Goal: Information Seeking & Learning: Check status

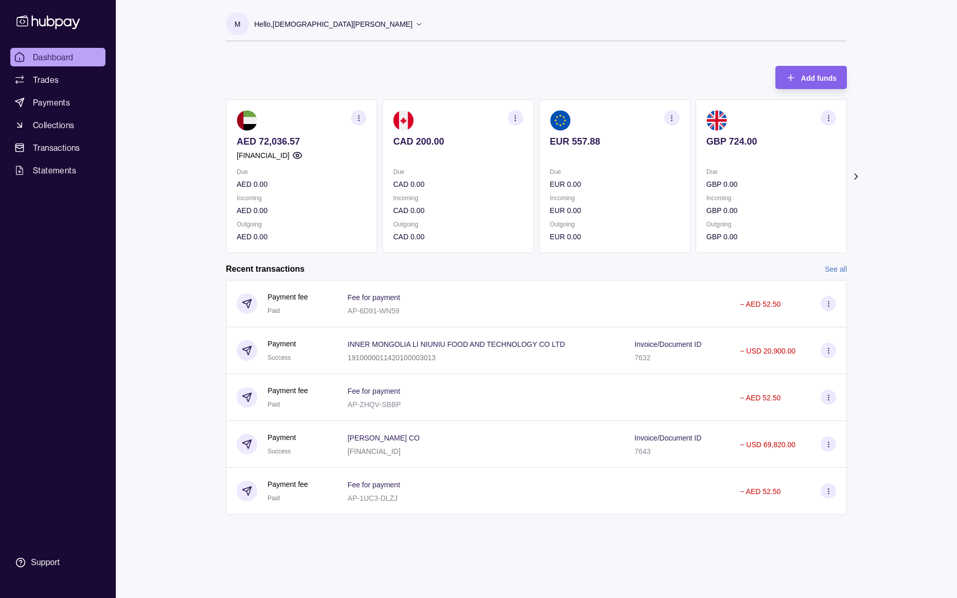
click at [854, 177] on icon at bounding box center [856, 176] width 10 height 10
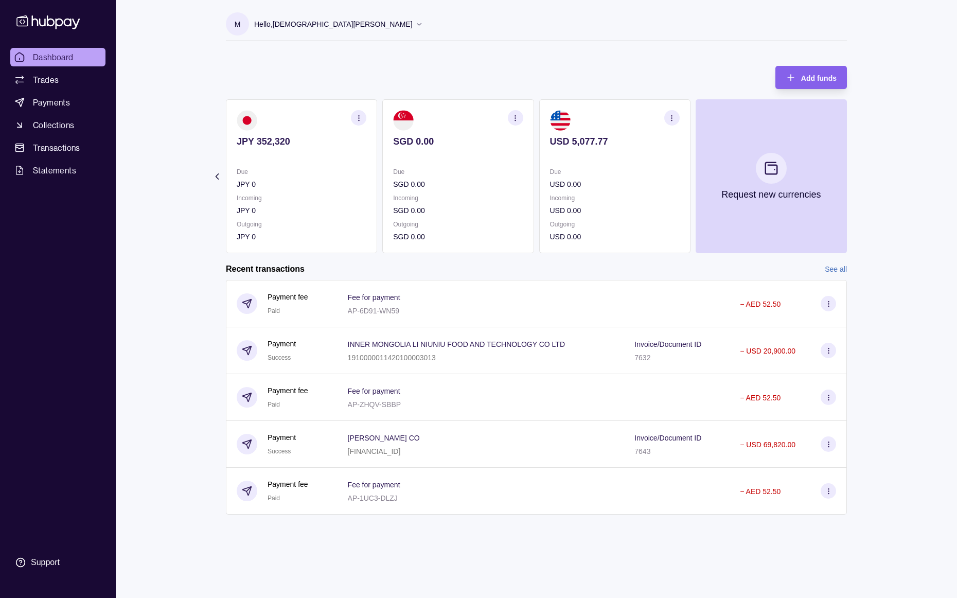
click at [854, 177] on section "Add funds AED 72,036.57 [FINANCIAL_ID] Due AED 0.00 Incoming AED 0.00 Outgoing …" at bounding box center [536, 296] width 662 height 480
click at [836, 264] on link "See all" at bounding box center [836, 269] width 22 height 11
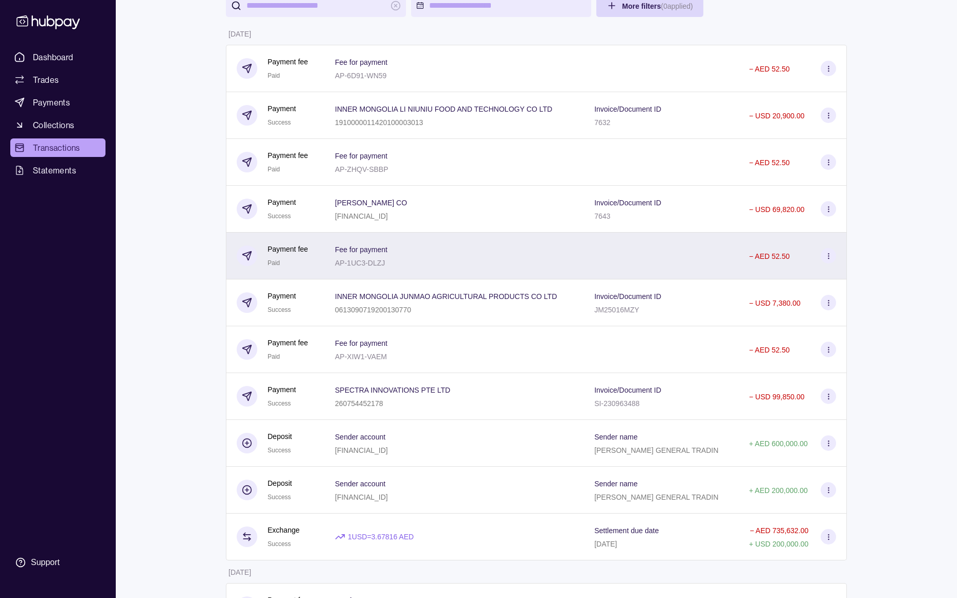
scroll to position [92, 0]
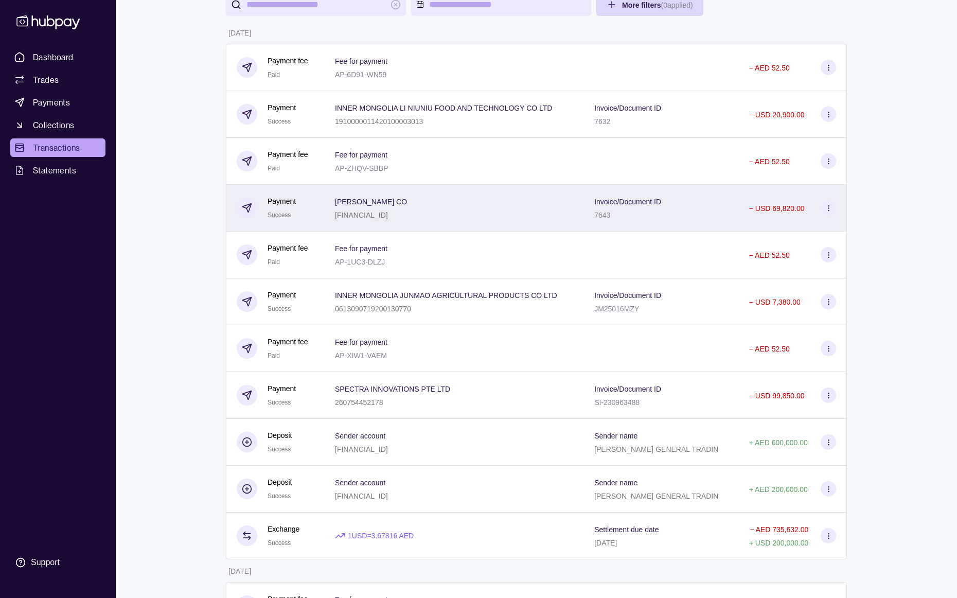
click at [718, 214] on div "Invoice/Document ID 7643" at bounding box center [661, 208] width 134 height 26
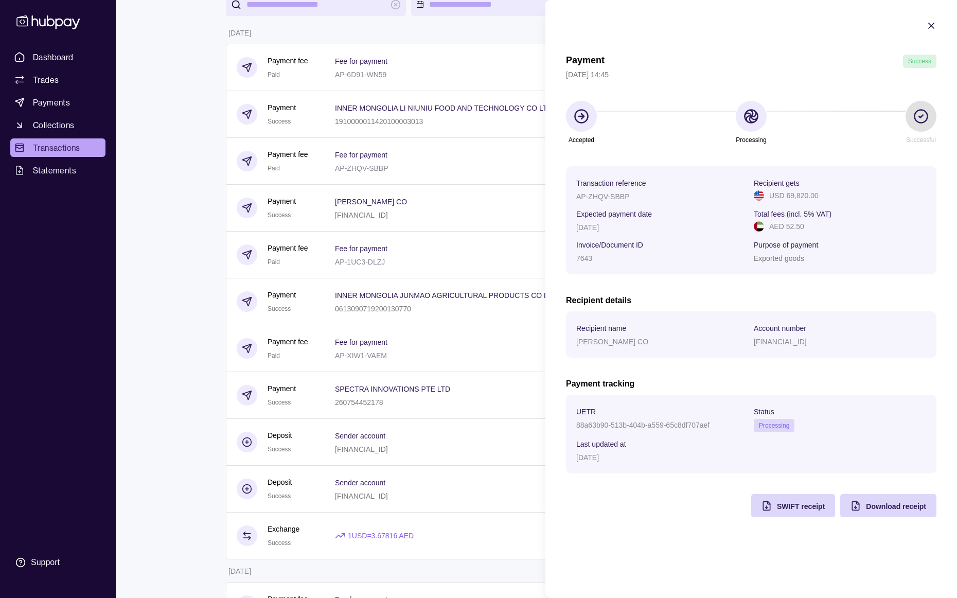
scroll to position [92, 0]
drag, startPoint x: 706, startPoint y: 424, endPoint x: 578, endPoint y: 423, distance: 127.7
click at [578, 423] on p "88a63b90-513b-404b-a559-65c8df707aef" at bounding box center [642, 425] width 133 height 8
copy p "88a63b90-513b-404b-a559-65c8df707aef"
drag, startPoint x: 603, startPoint y: 423, endPoint x: 380, endPoint y: 2, distance: 476.8
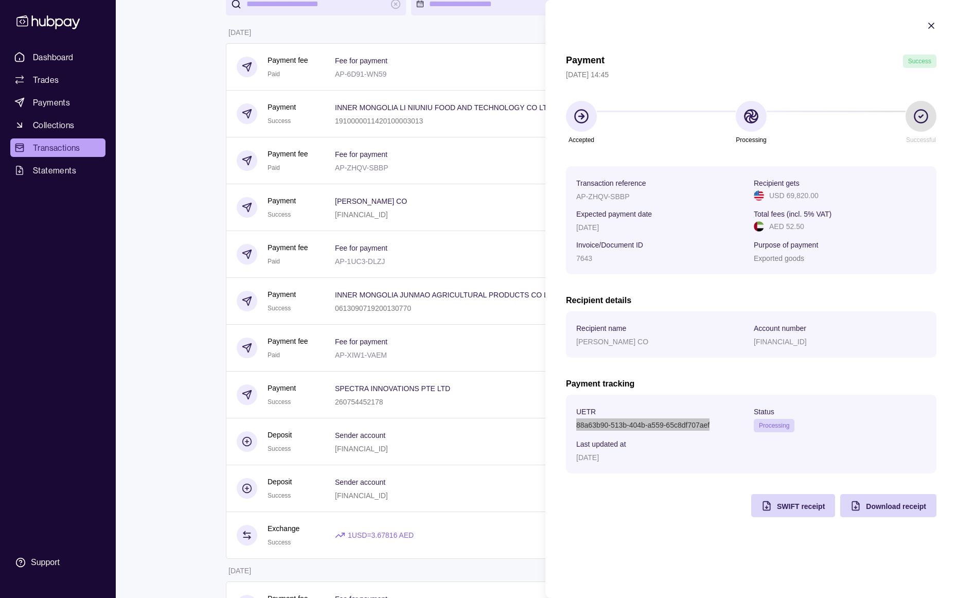
click at [0, 0] on html "Dashboard Trades Payments Collections Transactions Statements Support M Hello, …" at bounding box center [478, 478] width 957 height 1140
drag, startPoint x: 629, startPoint y: 195, endPoint x: 579, endPoint y: 196, distance: 50.4
click at [579, 196] on p "AP-ZHQV-SBBP" at bounding box center [602, 197] width 53 height 8
click at [634, 199] on div "AP-ZHQV-SBBP" at bounding box center [662, 196] width 172 height 12
click at [674, 188] on section "Transaction reference" at bounding box center [662, 183] width 172 height 12
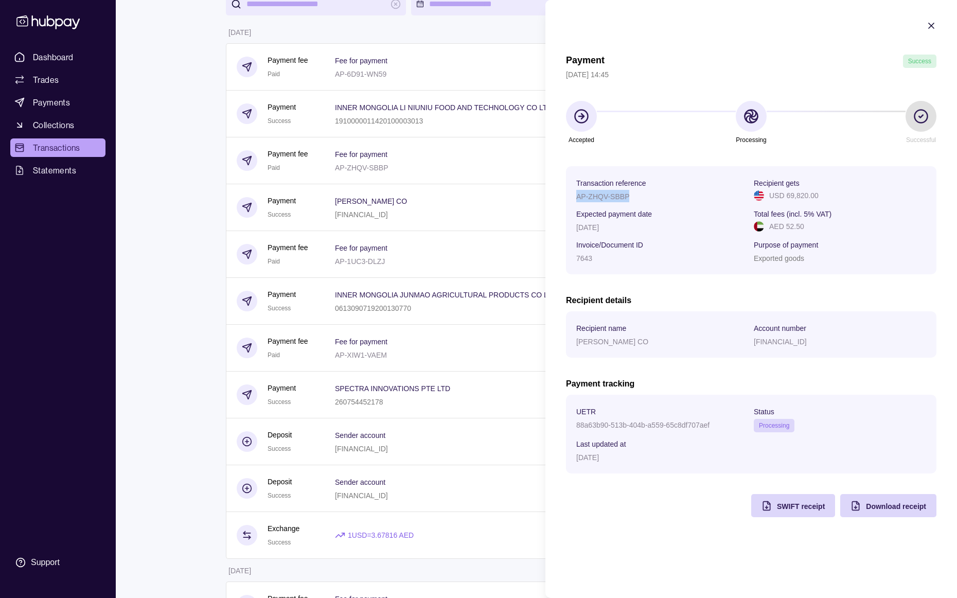
drag, startPoint x: 579, startPoint y: 196, endPoint x: 629, endPoint y: 198, distance: 50.0
copy p "AP-ZHQV-SBBP"
drag, startPoint x: 611, startPoint y: 197, endPoint x: 353, endPoint y: 2, distance: 324.1
click at [0, 0] on html "Dashboard Trades Payments Collections Transactions Statements Support M Hello, …" at bounding box center [478, 478] width 957 height 1140
click at [680, 245] on section "Invoice/Document ID" at bounding box center [662, 244] width 172 height 12
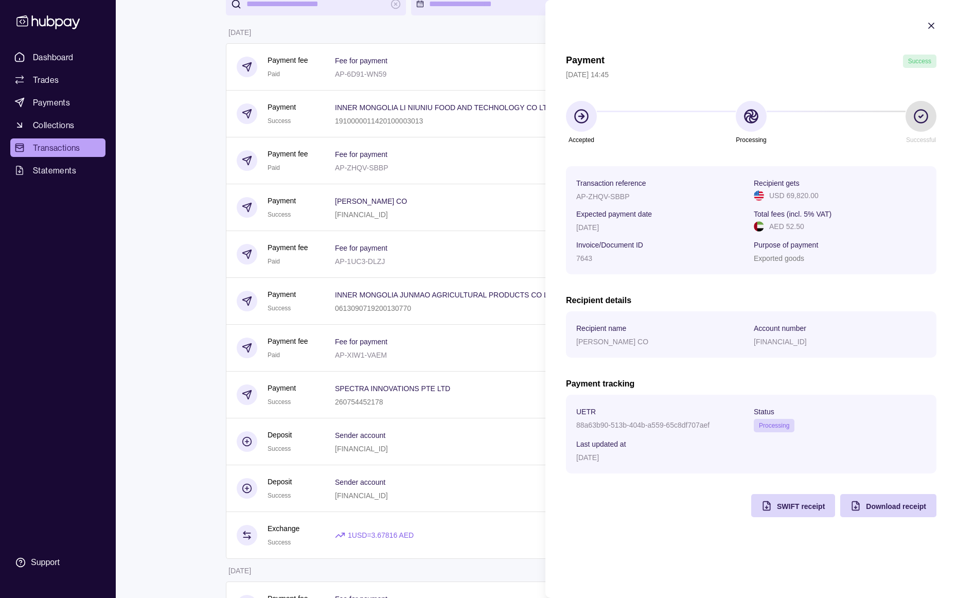
click at [933, 27] on icon "button" at bounding box center [931, 25] width 5 height 5
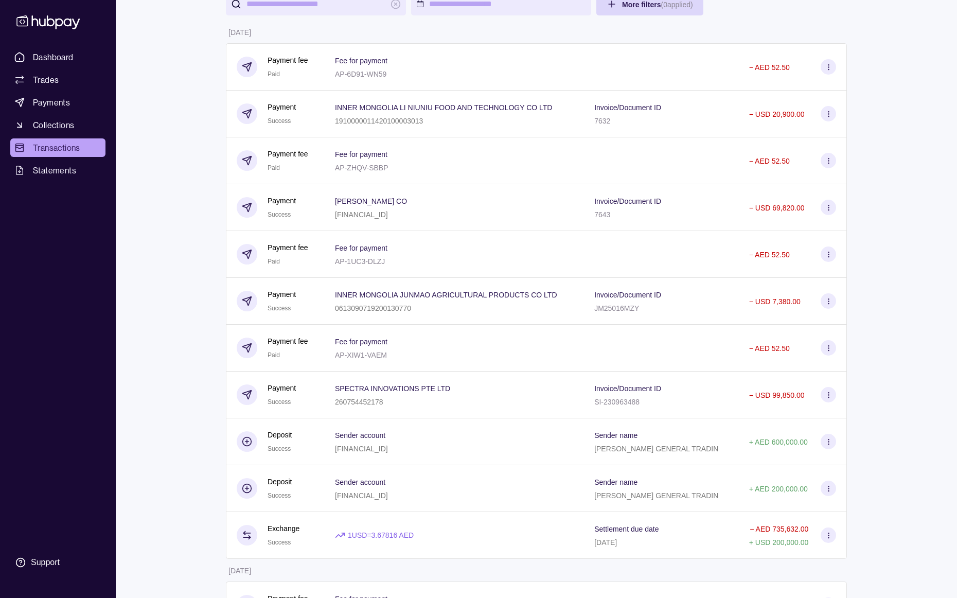
scroll to position [0, 0]
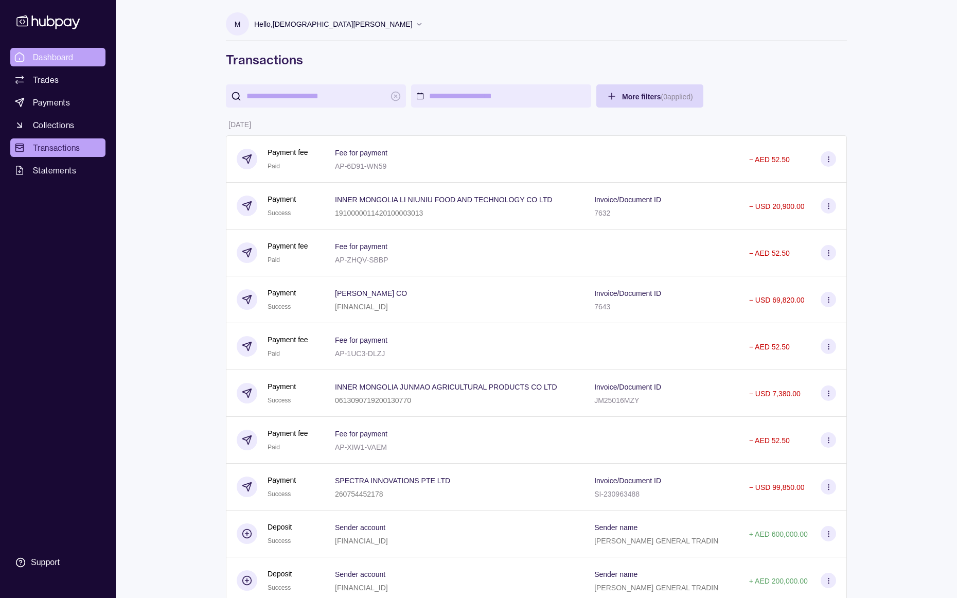
click at [38, 52] on span "Dashboard" at bounding box center [53, 57] width 41 height 12
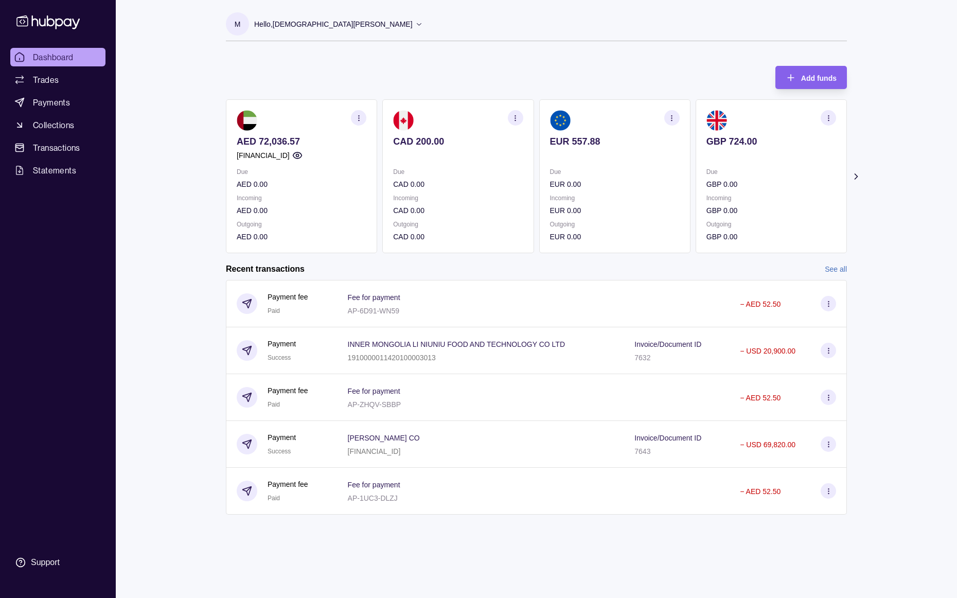
click at [839, 121] on section "GBP 724.00 Due GBP 0.00 Incoming GBP 0.00 Outgoing GBP 0.00" at bounding box center [771, 176] width 151 height 154
click at [832, 120] on icon "button" at bounding box center [829, 118] width 8 height 8
click at [791, 119] on section "View transactions" at bounding box center [772, 117] width 130 height 15
click at [778, 141] on link "View account details" at bounding box center [757, 143] width 65 height 11
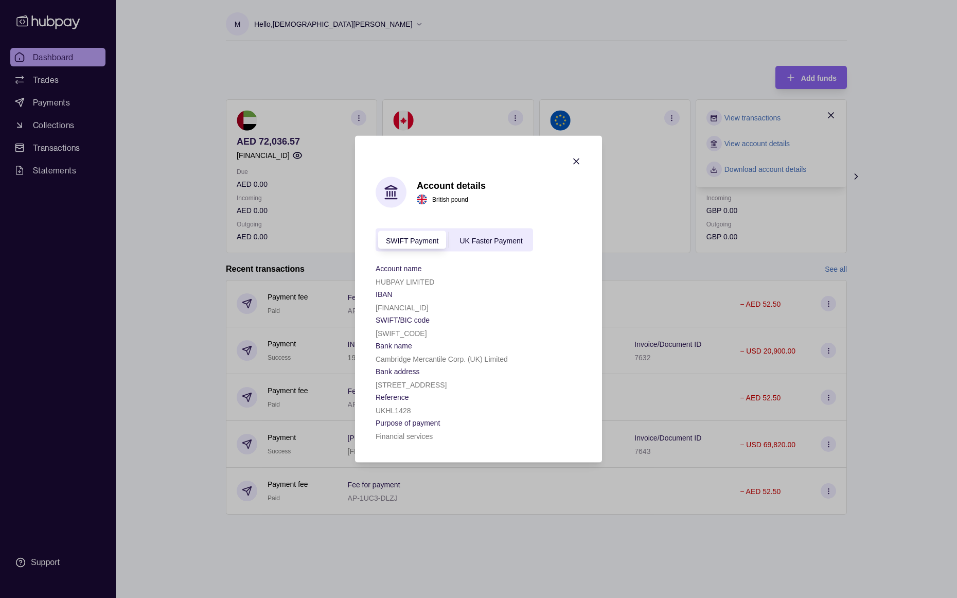
click at [580, 156] on icon "button" at bounding box center [576, 161] width 10 height 10
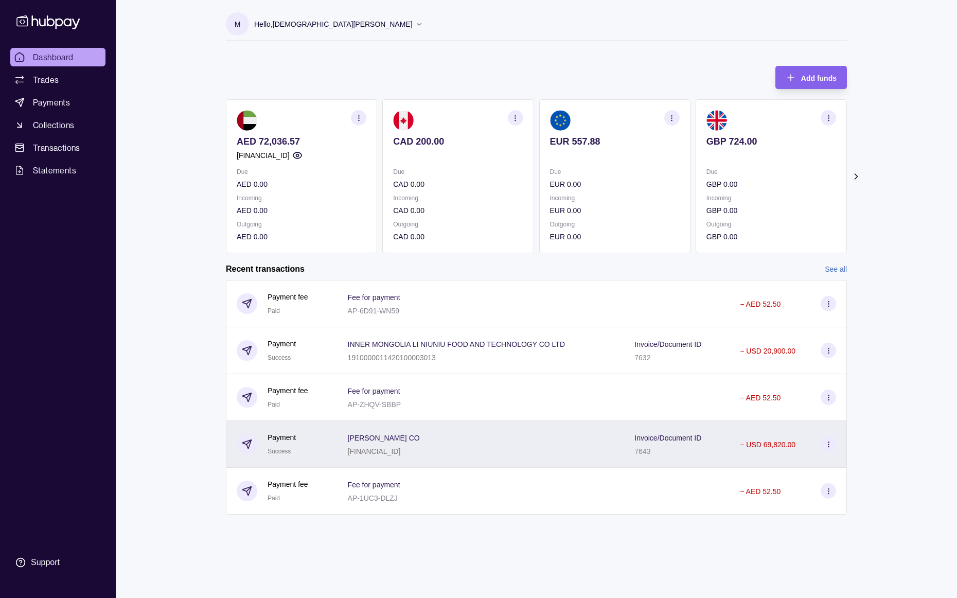
click at [624, 445] on div "Invoice/Document ID 7643" at bounding box center [677, 444] width 106 height 47
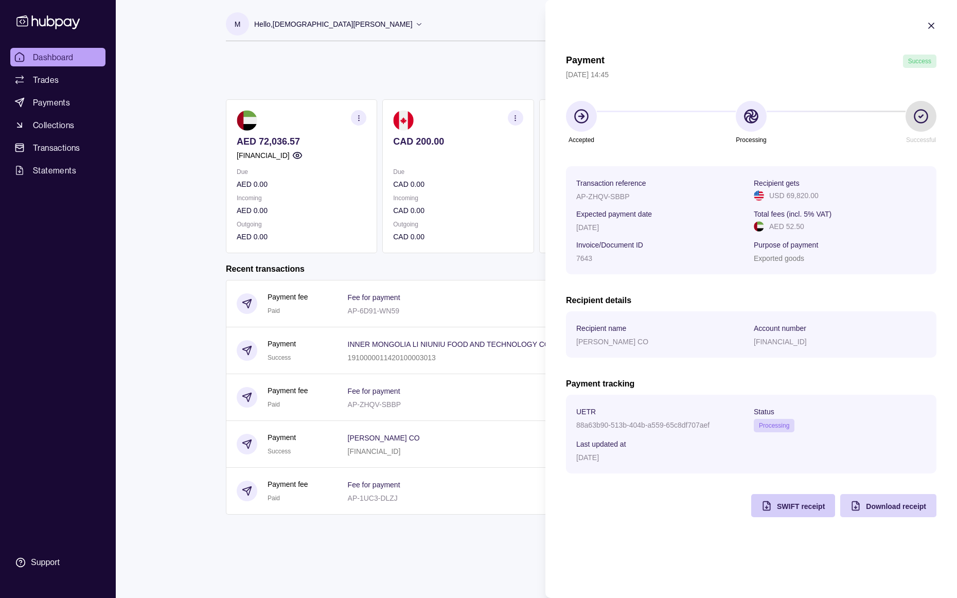
click at [784, 504] on span "SWIFT receipt" at bounding box center [801, 506] width 48 height 8
